Goal: Task Accomplishment & Management: Manage account settings

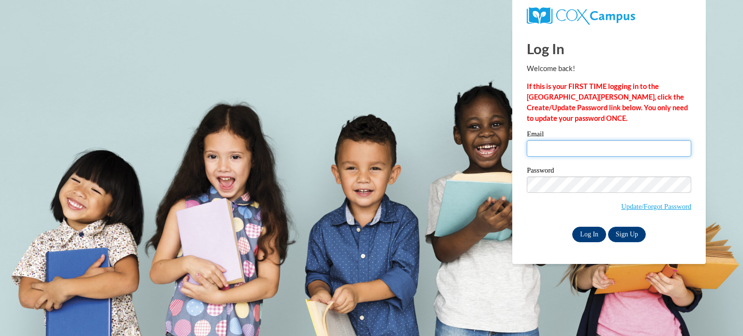
type input "[PERSON_NAME][EMAIL_ADDRESS][DOMAIN_NAME]"
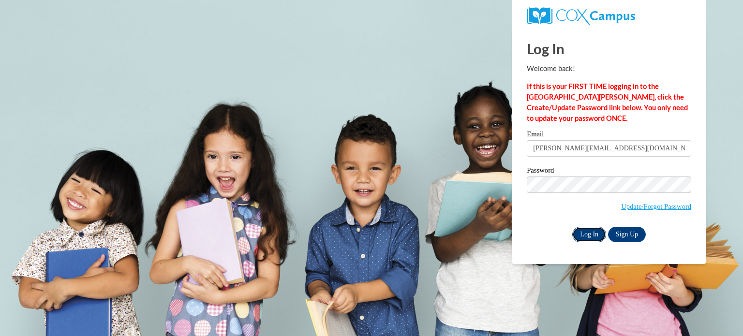
click at [585, 231] on input "Log In" at bounding box center [589, 234] width 34 height 15
click at [591, 232] on input "Log In" at bounding box center [589, 234] width 34 height 15
click at [587, 232] on input "Log In" at bounding box center [589, 234] width 34 height 15
click at [588, 232] on input "Log In" at bounding box center [589, 234] width 34 height 15
